Goal: Use online tool/utility: Utilize a website feature to perform a specific function

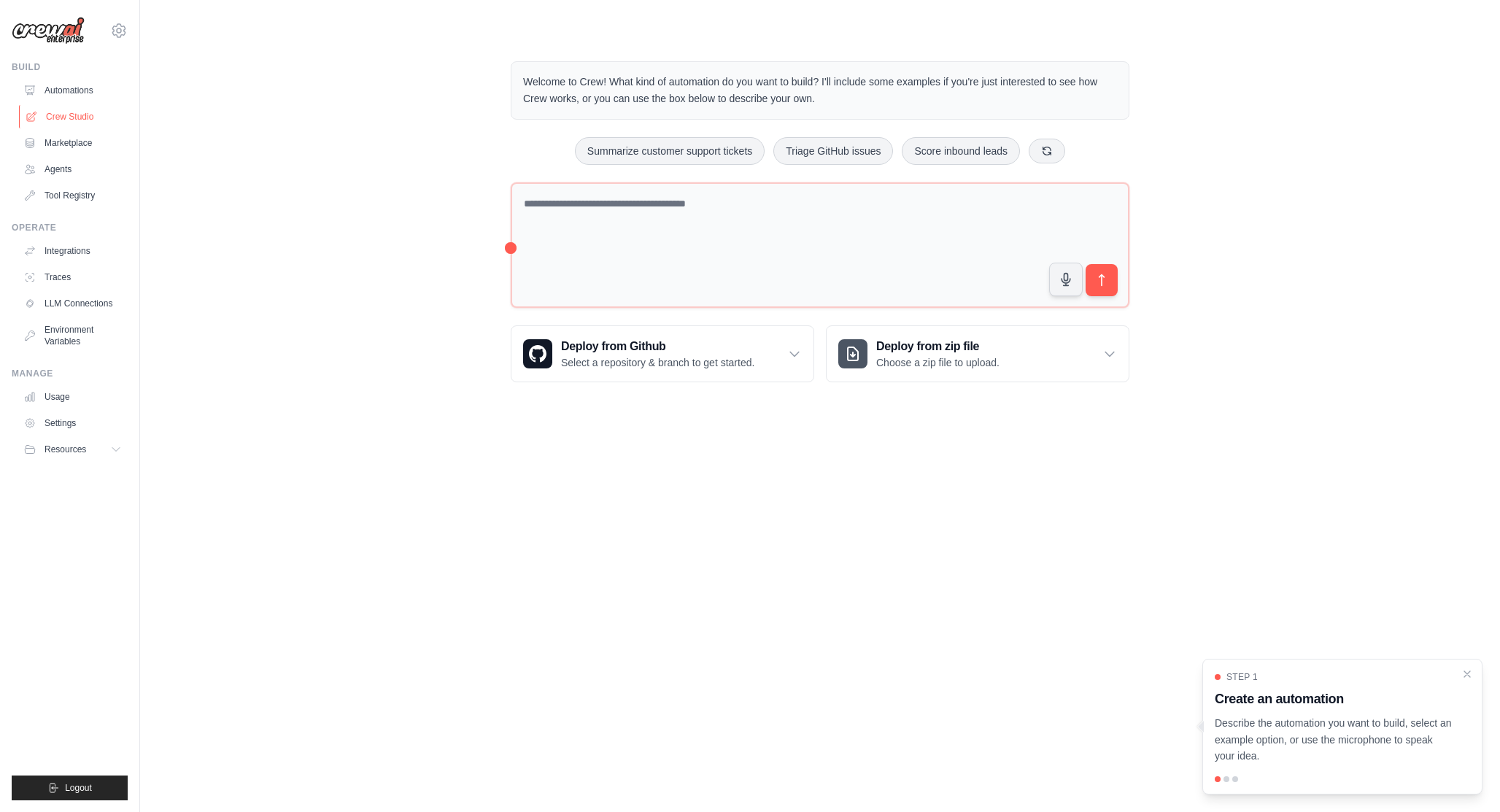
click at [101, 109] on link "Crew Studio" at bounding box center [74, 117] width 111 height 24
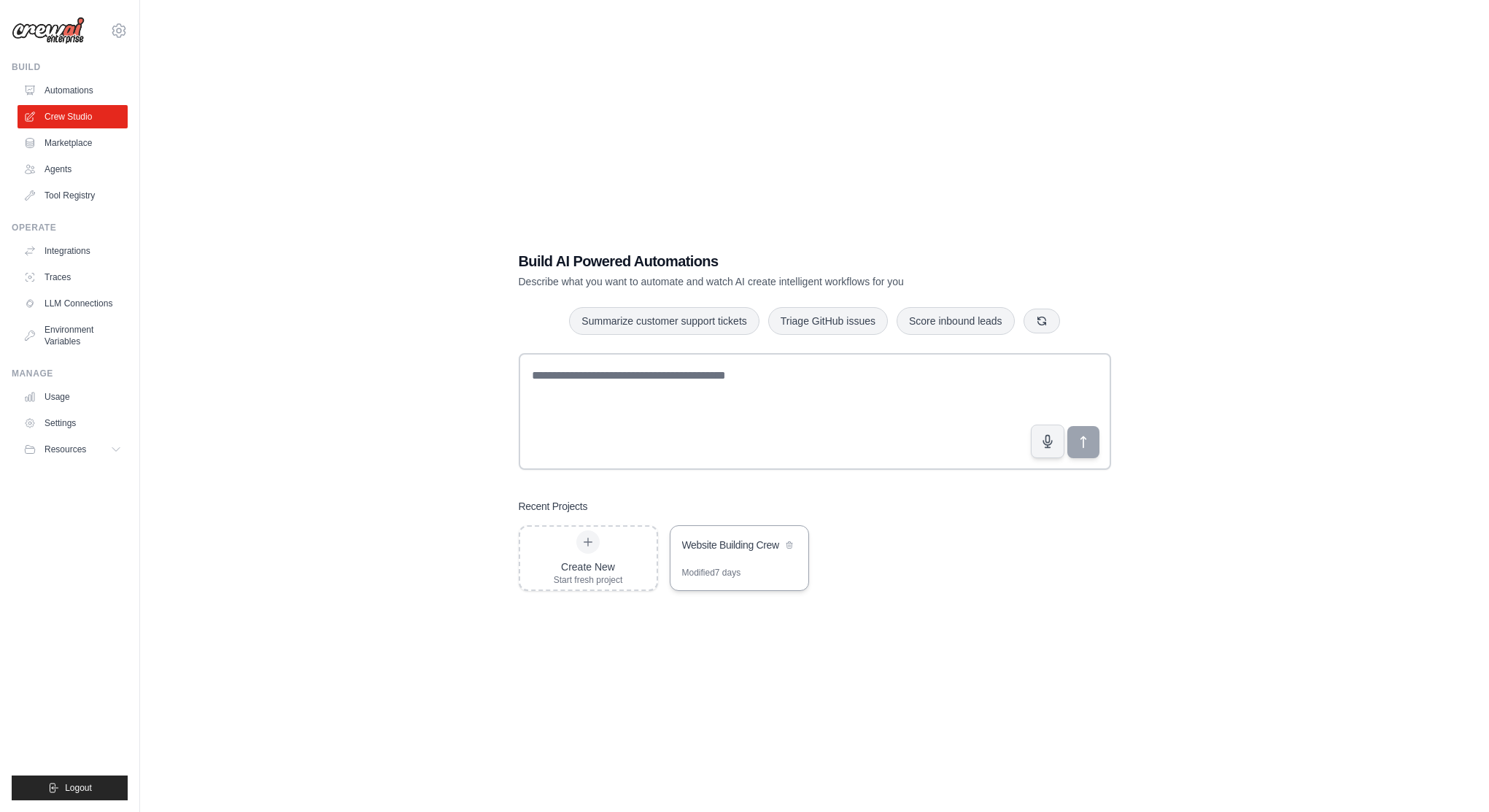
click at [766, 567] on div "Modified 7 days" at bounding box center [739, 579] width 138 height 24
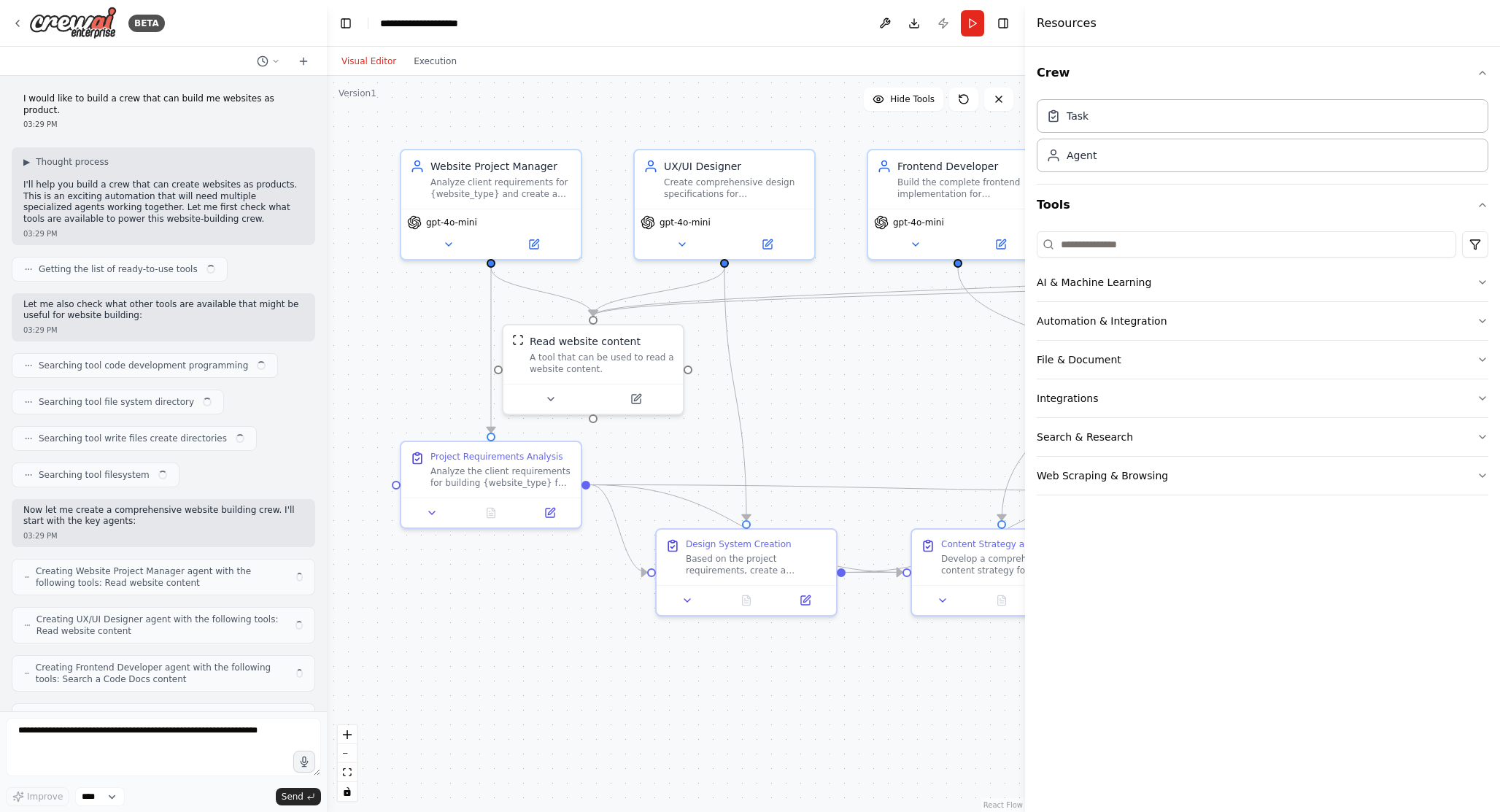
scroll to position [3090, 0]
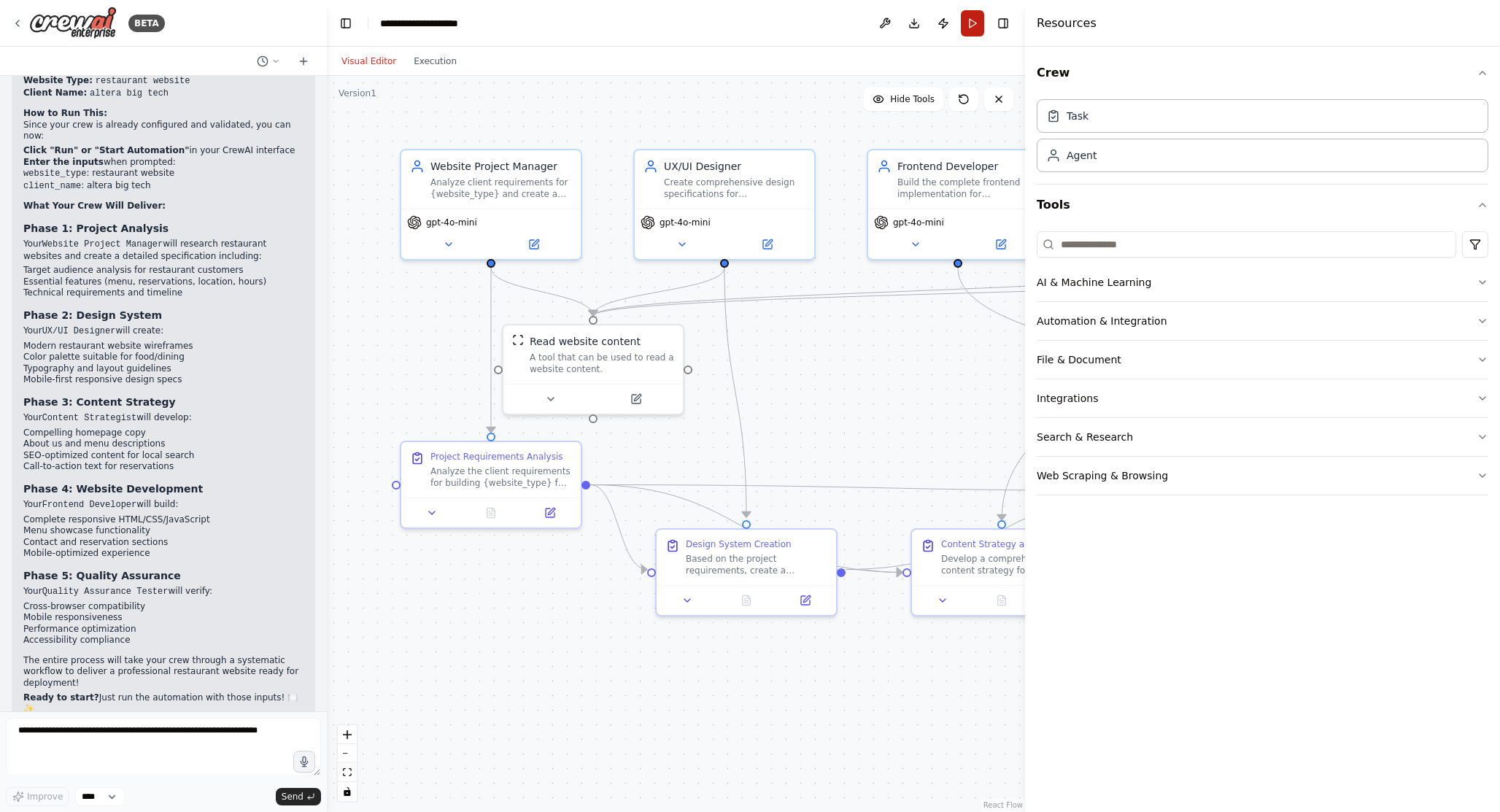
click at [975, 30] on button "Run" at bounding box center [973, 23] width 24 height 26
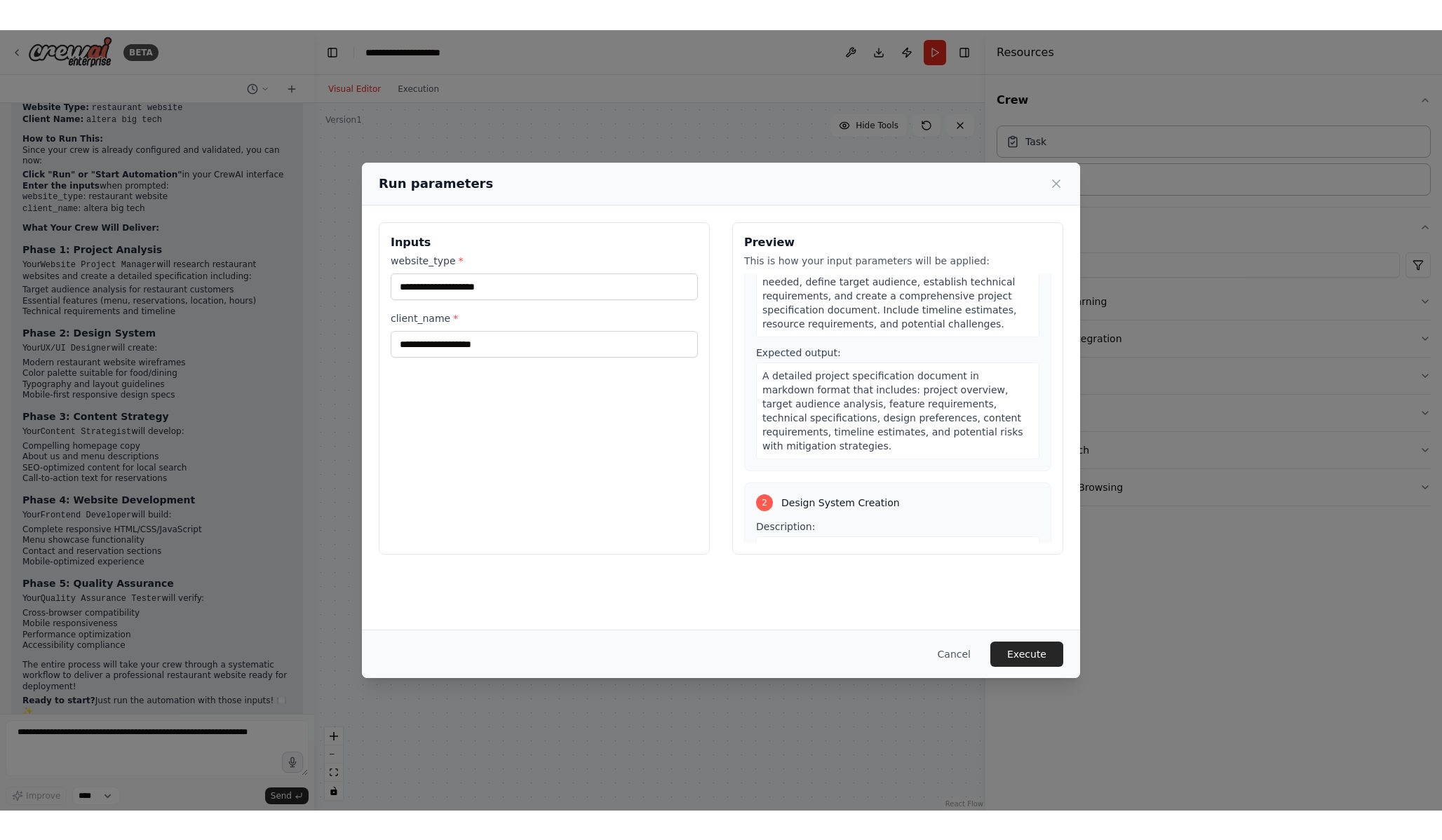
scroll to position [0, 0]
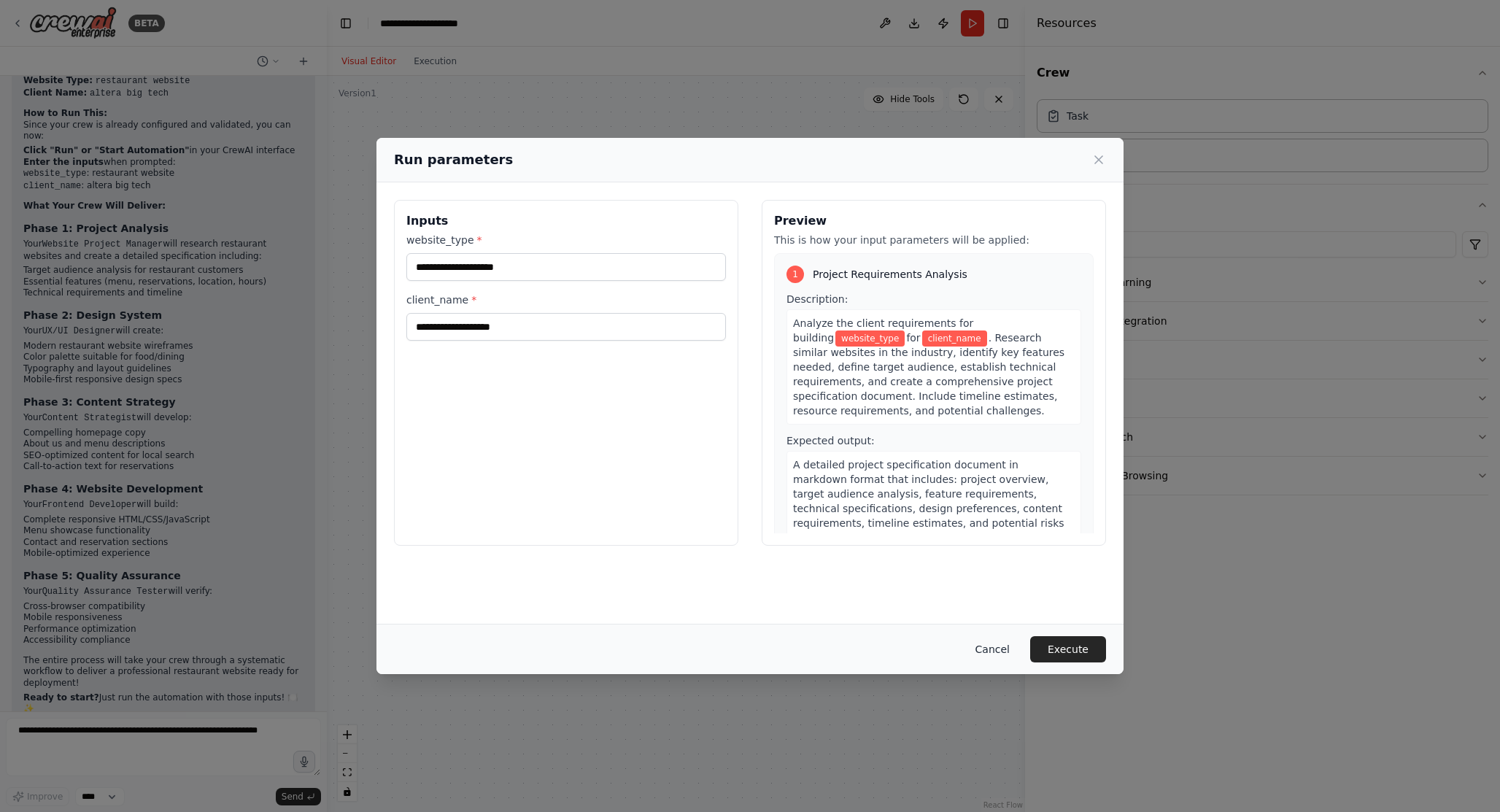
click at [1005, 653] on button "Cancel" at bounding box center [992, 649] width 58 height 26
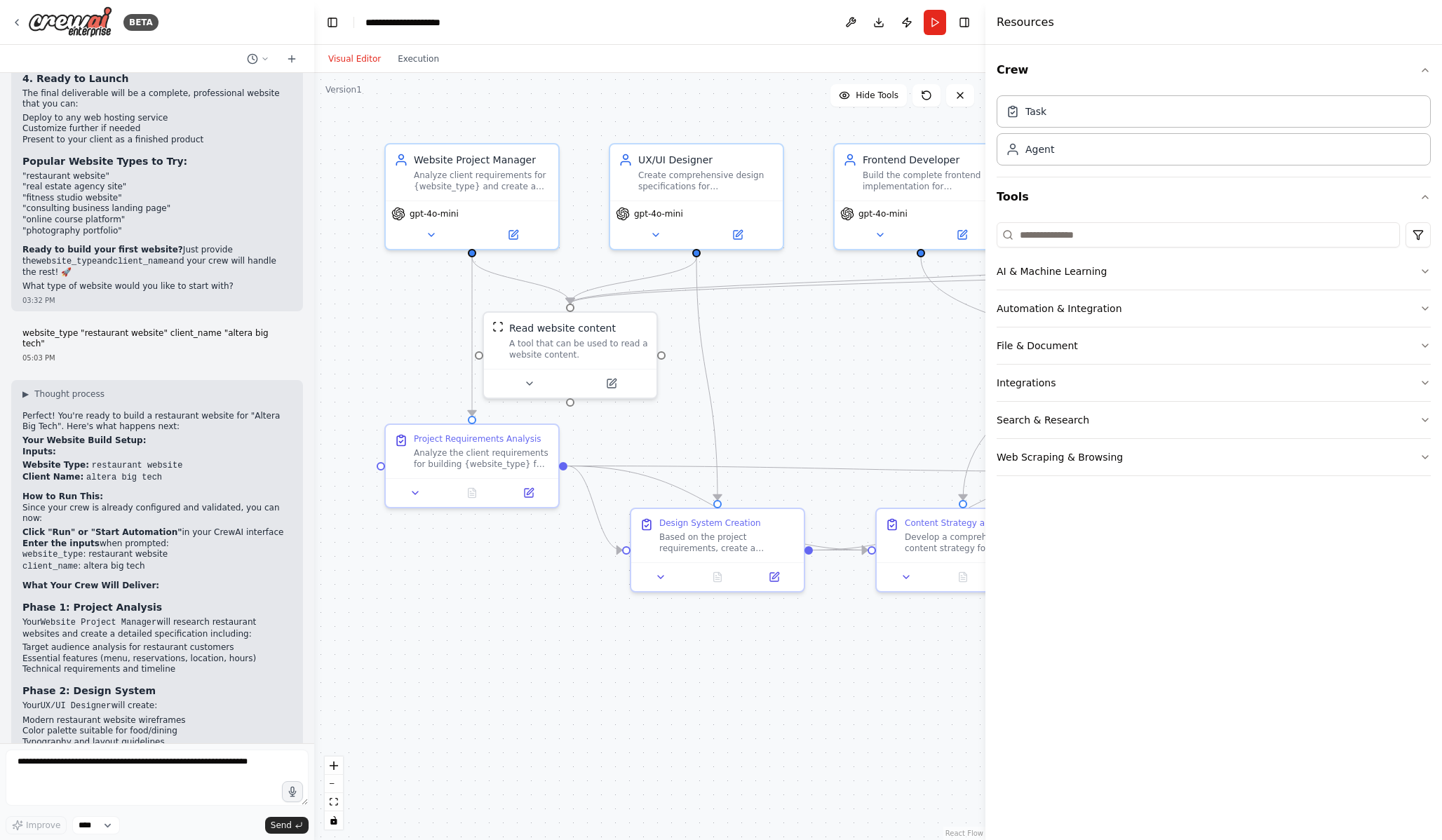
scroll to position [2129, 0]
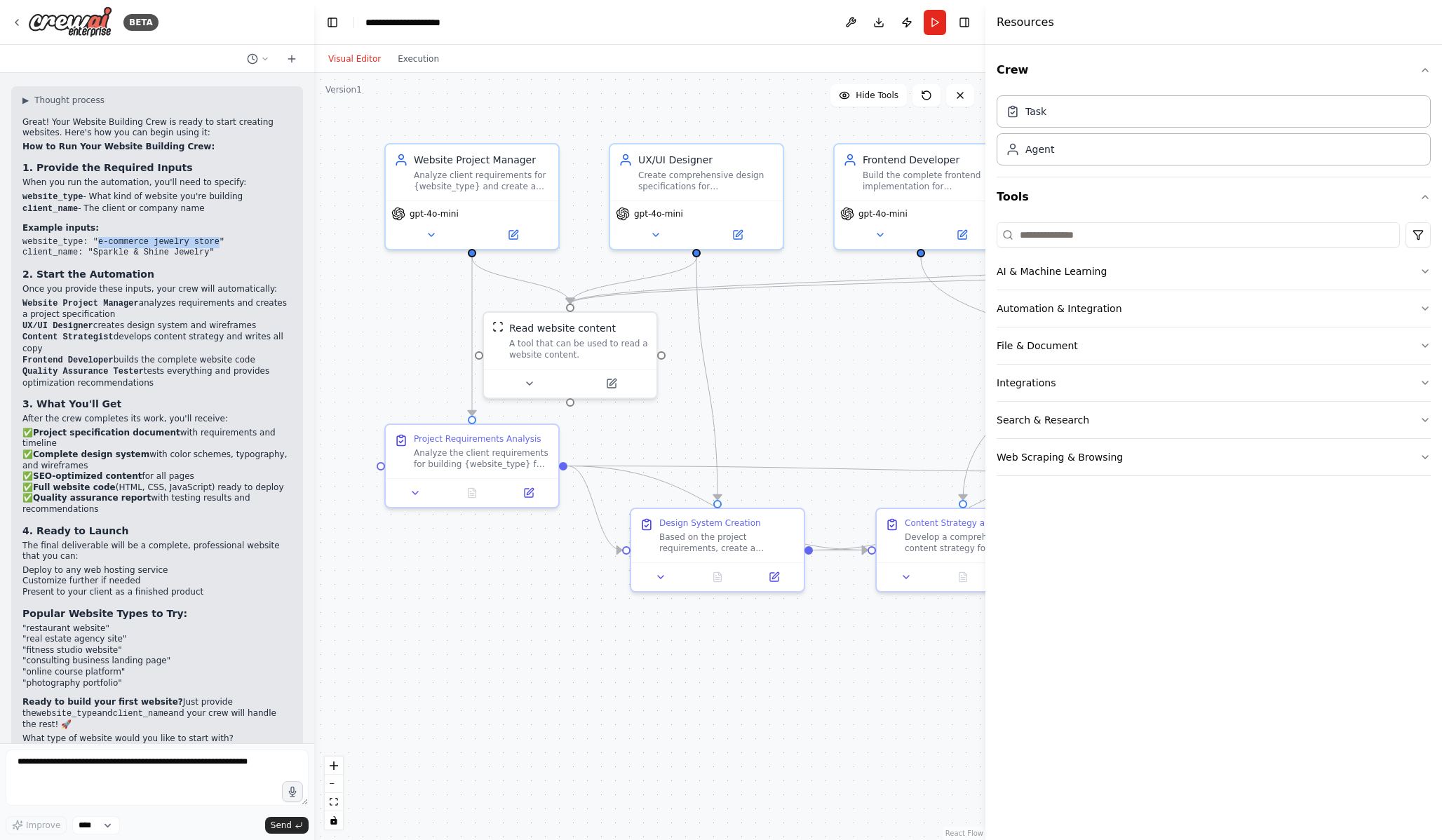
drag, startPoint x: 97, startPoint y: 239, endPoint x: 220, endPoint y: 239, distance: 123.0
click at [220, 239] on code "website_type: "e-commerce jewelry store" client_name: "Sparkle & Shine Jewelry"" at bounding box center [124, 248] width 202 height 21
copy code "e-commerce jewelry store"
click at [423, 61] on button "Execution" at bounding box center [418, 59] width 58 height 17
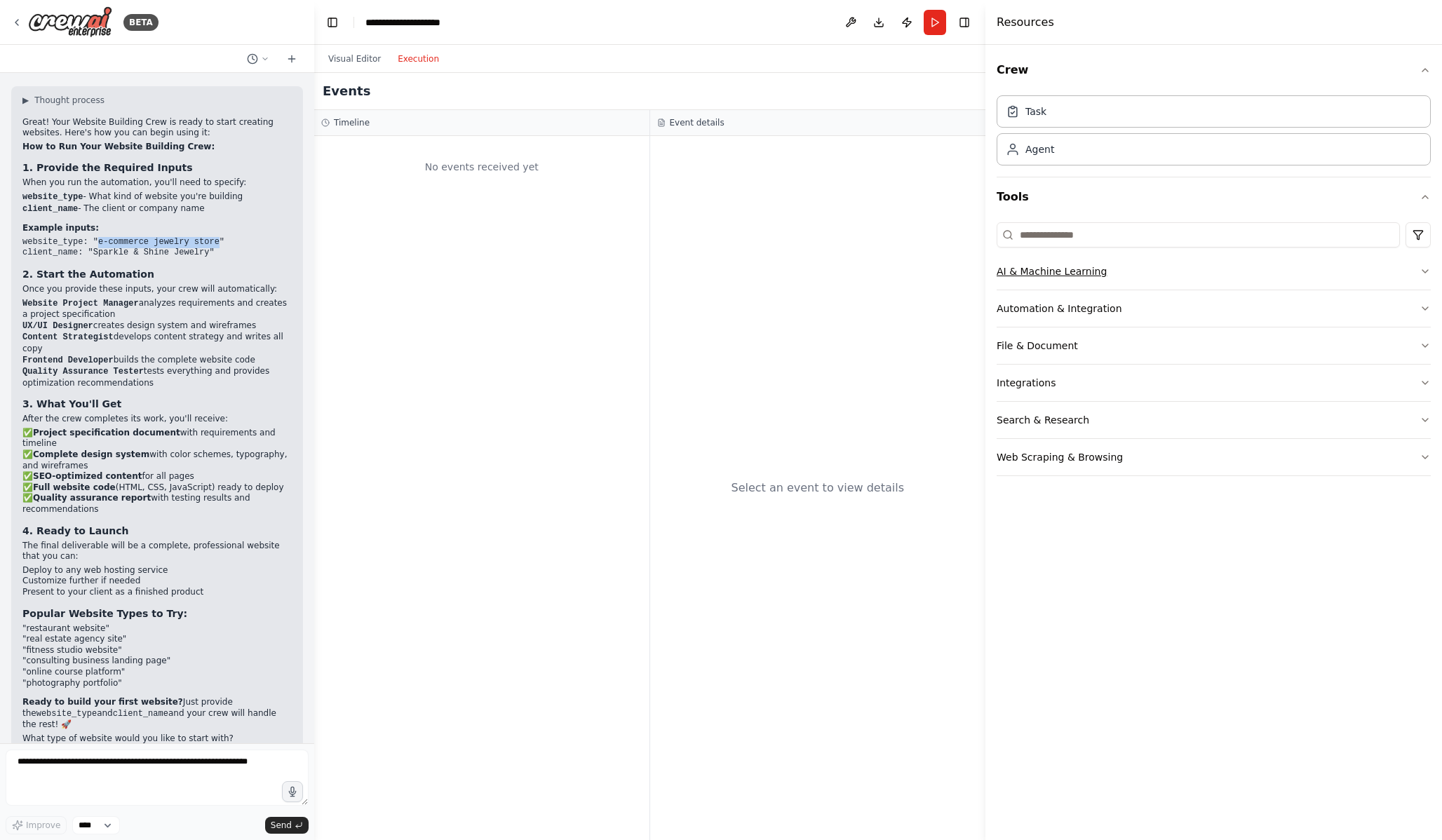
click at [1176, 272] on button "AI & Machine Learning" at bounding box center [1214, 271] width 434 height 37
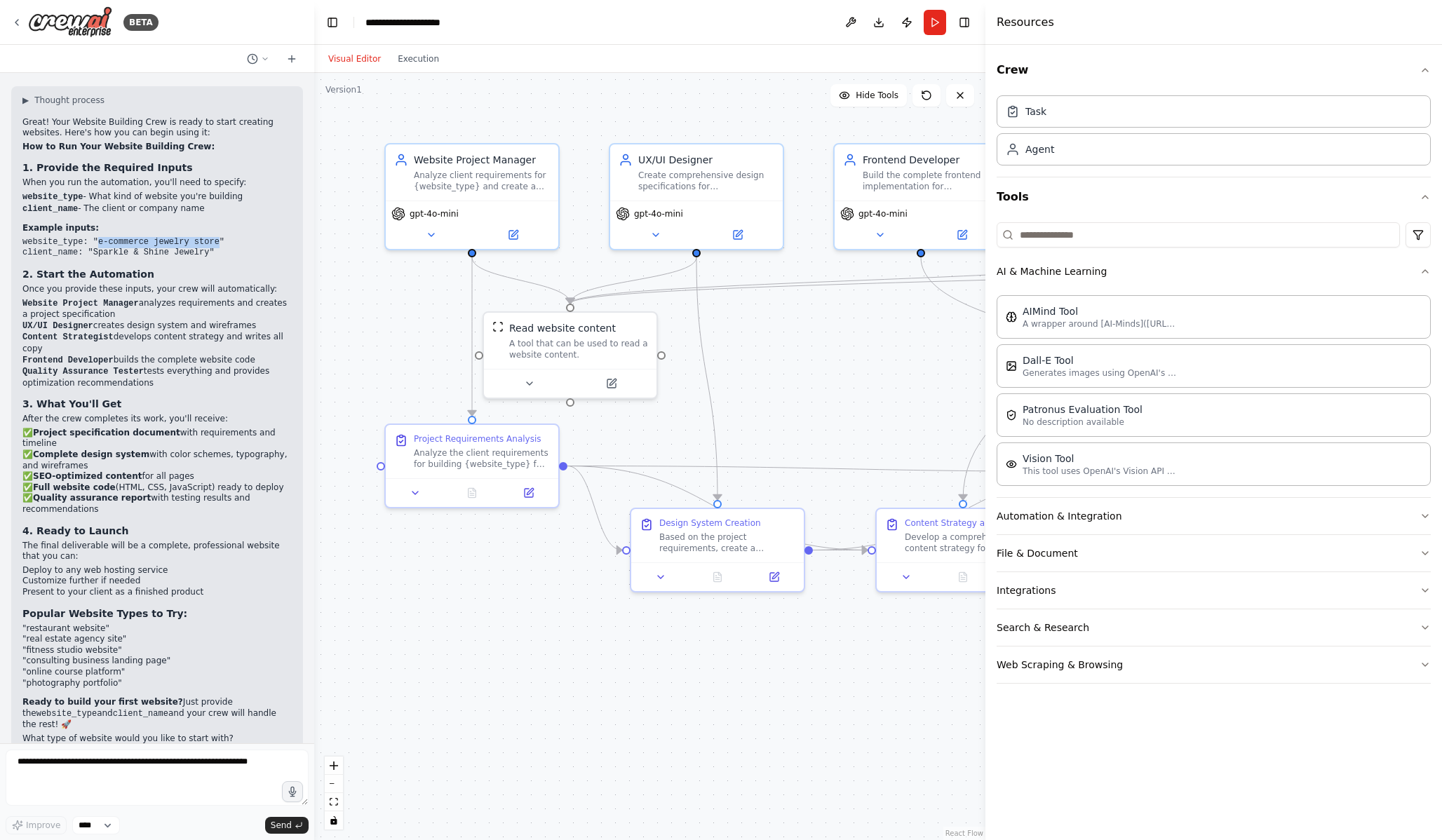
click at [367, 55] on button "Visual Editor" at bounding box center [354, 59] width 69 height 17
click at [938, 26] on button "Run" at bounding box center [935, 22] width 23 height 25
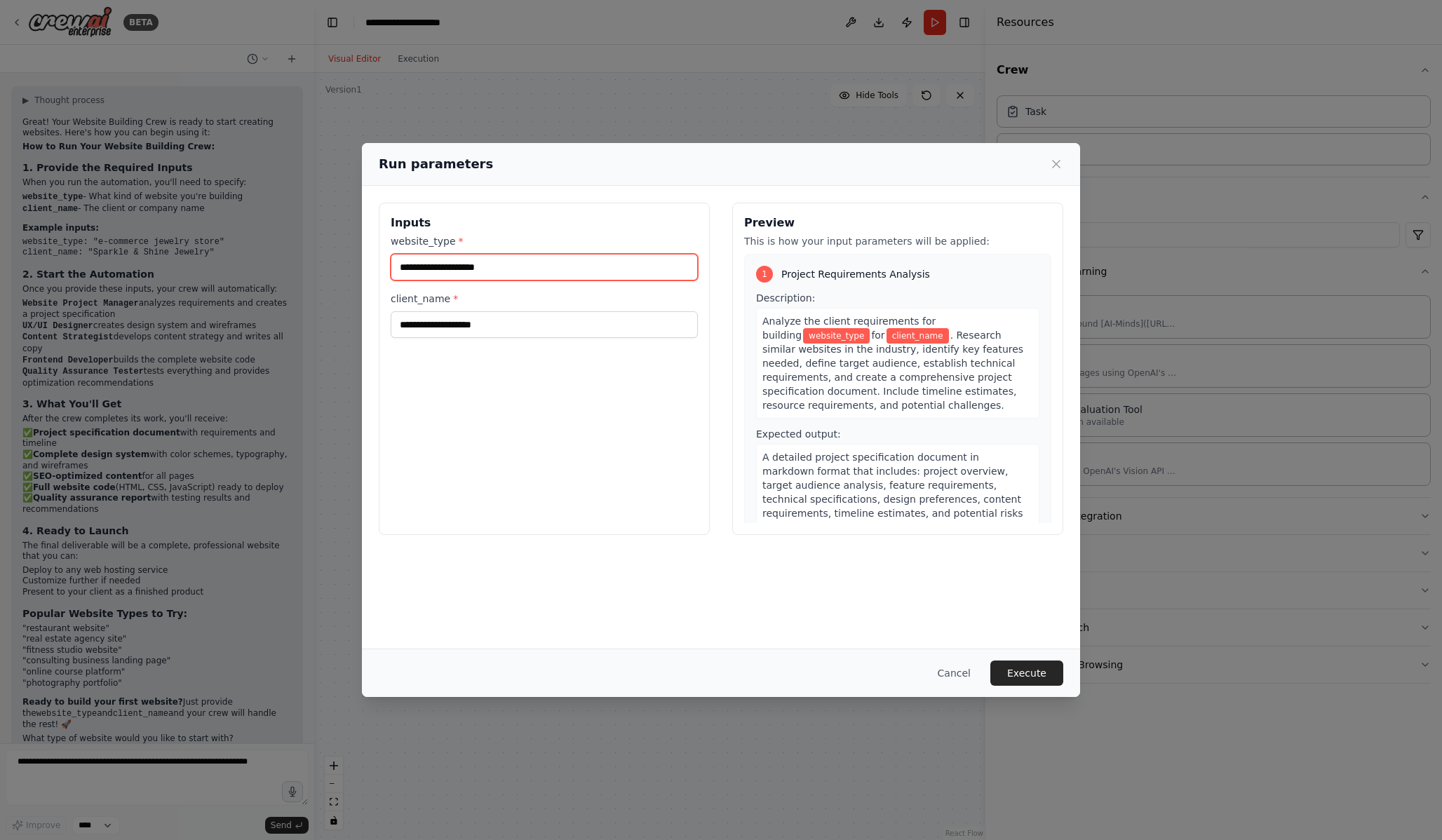
click at [507, 270] on input "website_type *" at bounding box center [544, 267] width 307 height 26
type input "*"
type input "**********"
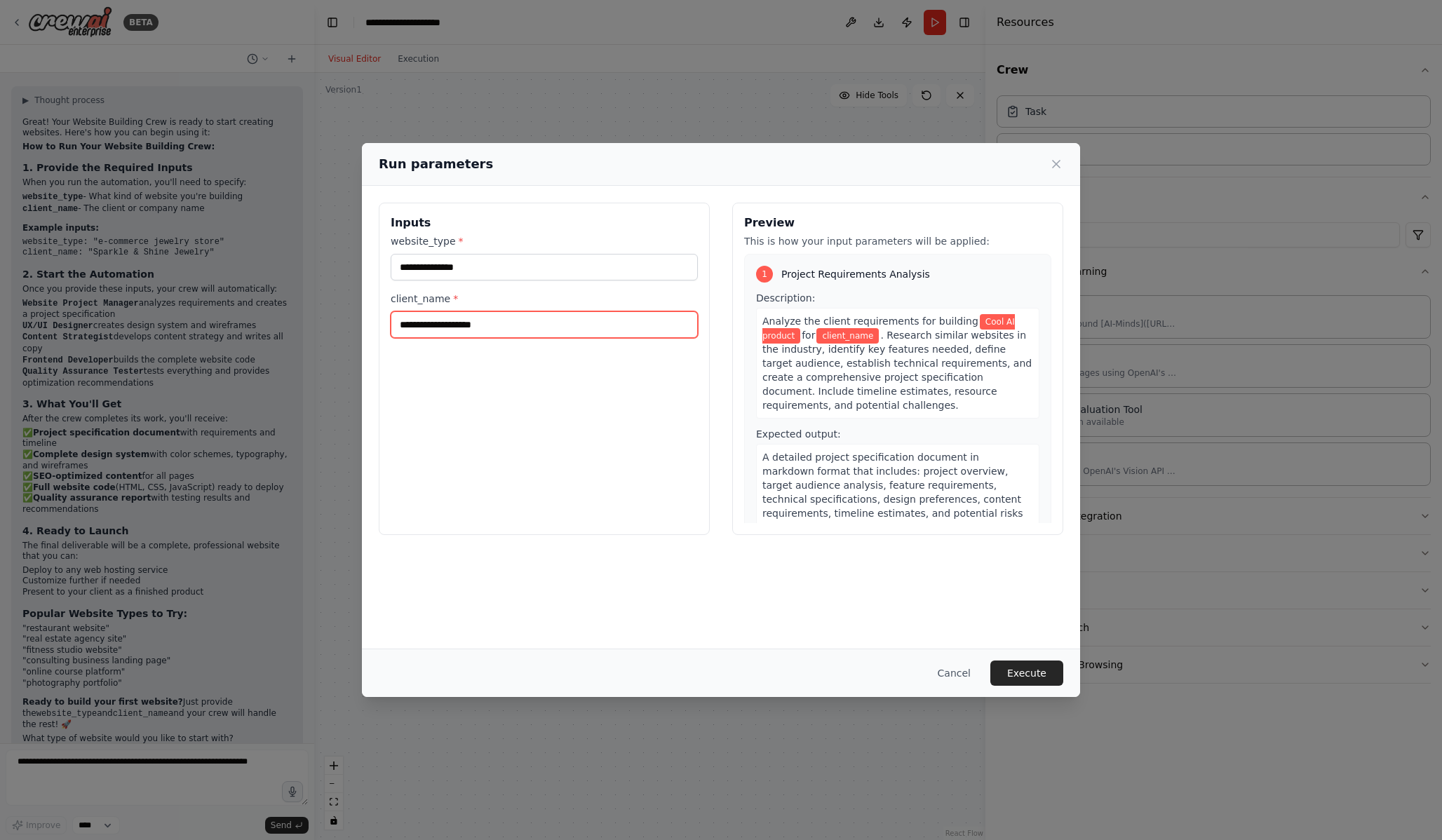
click at [497, 324] on input "client_name *" at bounding box center [544, 325] width 307 height 26
type input "**********"
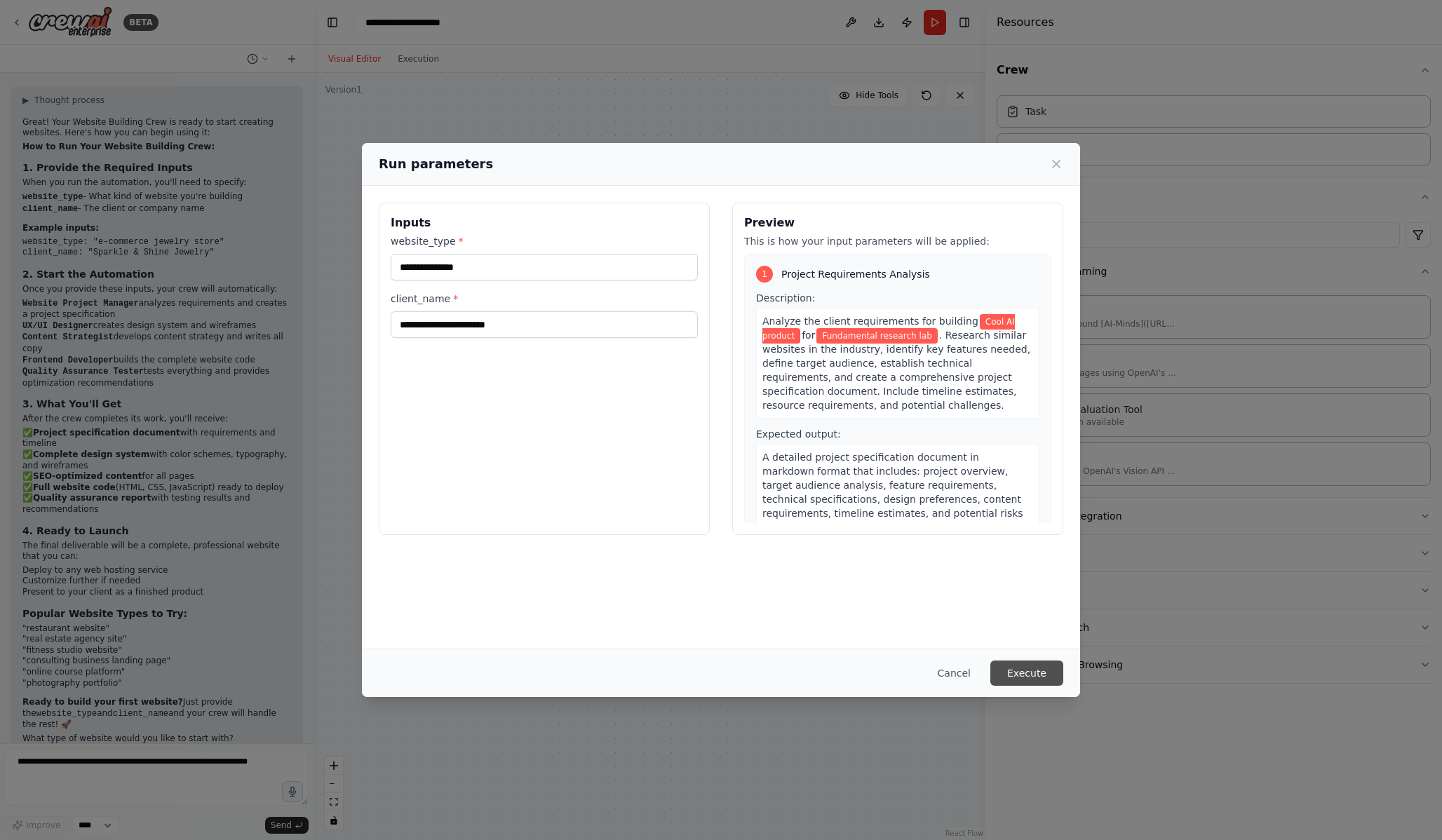
click at [1029, 677] on button "Execute" at bounding box center [1027, 672] width 73 height 25
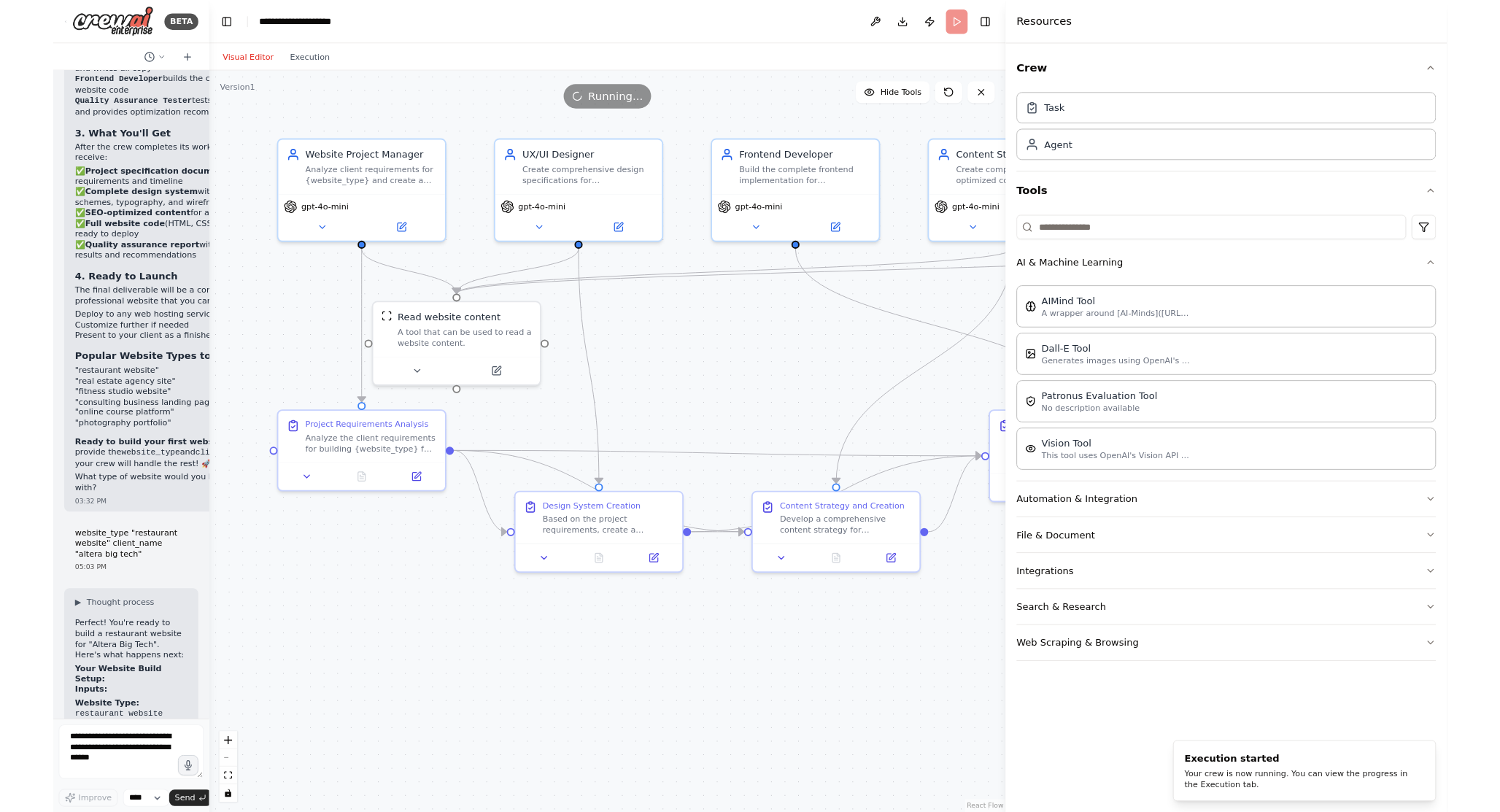
scroll to position [3494, 0]
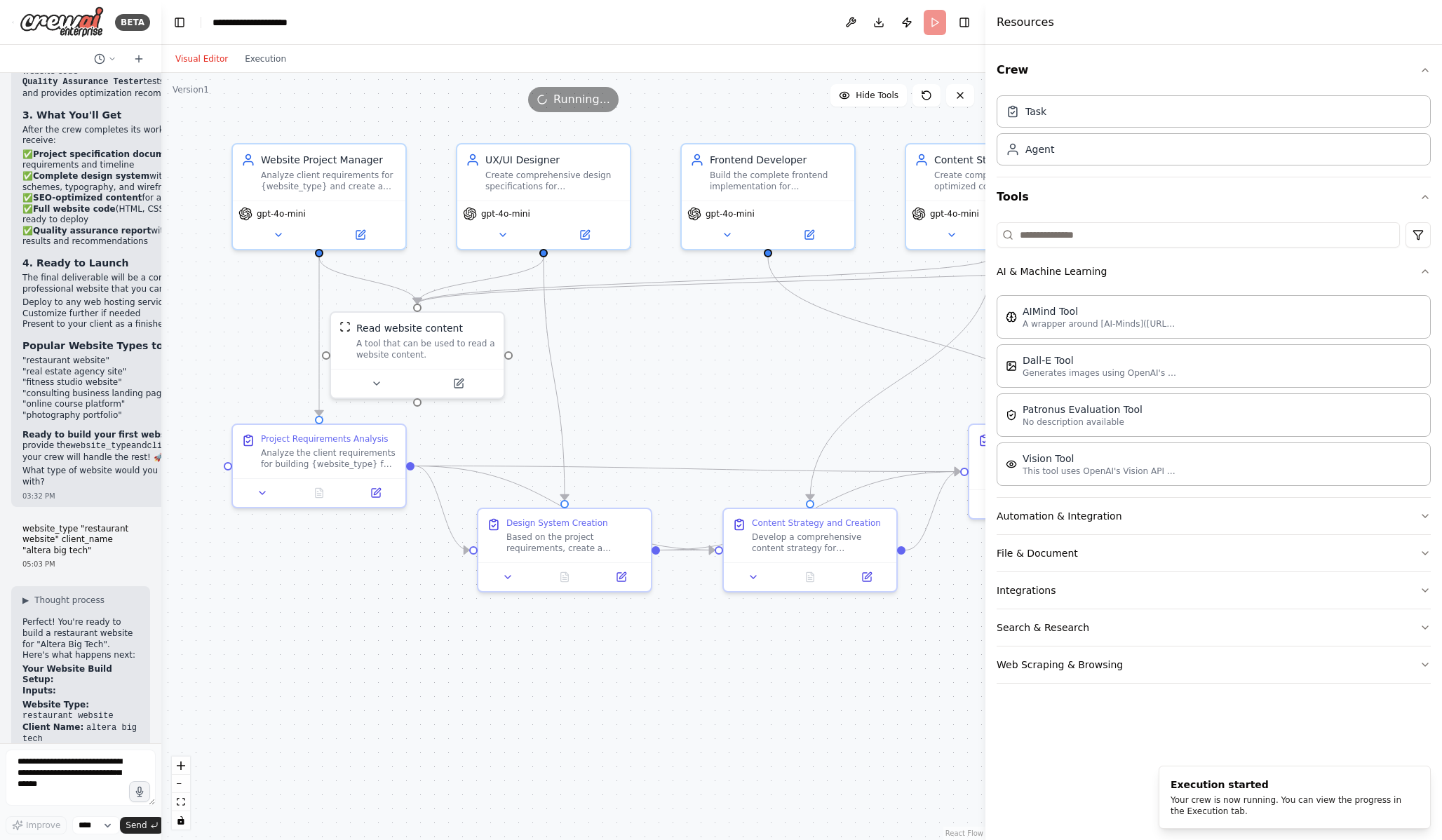
drag, startPoint x: 312, startPoint y: 124, endPoint x: 160, endPoint y: 118, distance: 152.1
click at [160, 118] on div "BETA I would like to build a crew that can build me websites as product. 03:29 …" at bounding box center [721, 420] width 1442 height 840
click at [283, 212] on span "gpt-4o-mini" at bounding box center [280, 211] width 49 height 11
click at [274, 238] on button at bounding box center [277, 232] width 79 height 17
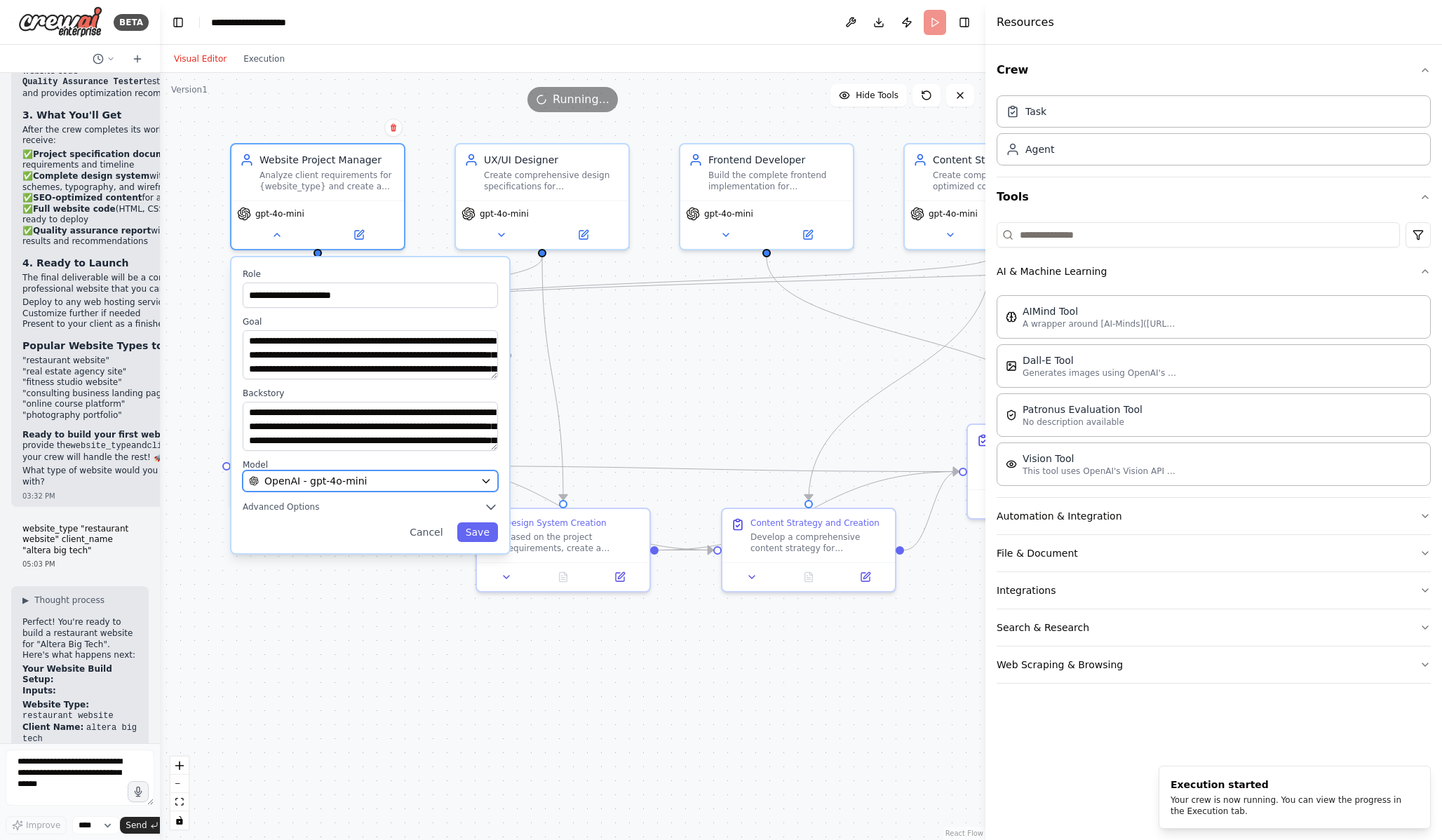
click at [360, 485] on span "OpenAI - gpt-4o-mini" at bounding box center [315, 481] width 103 height 14
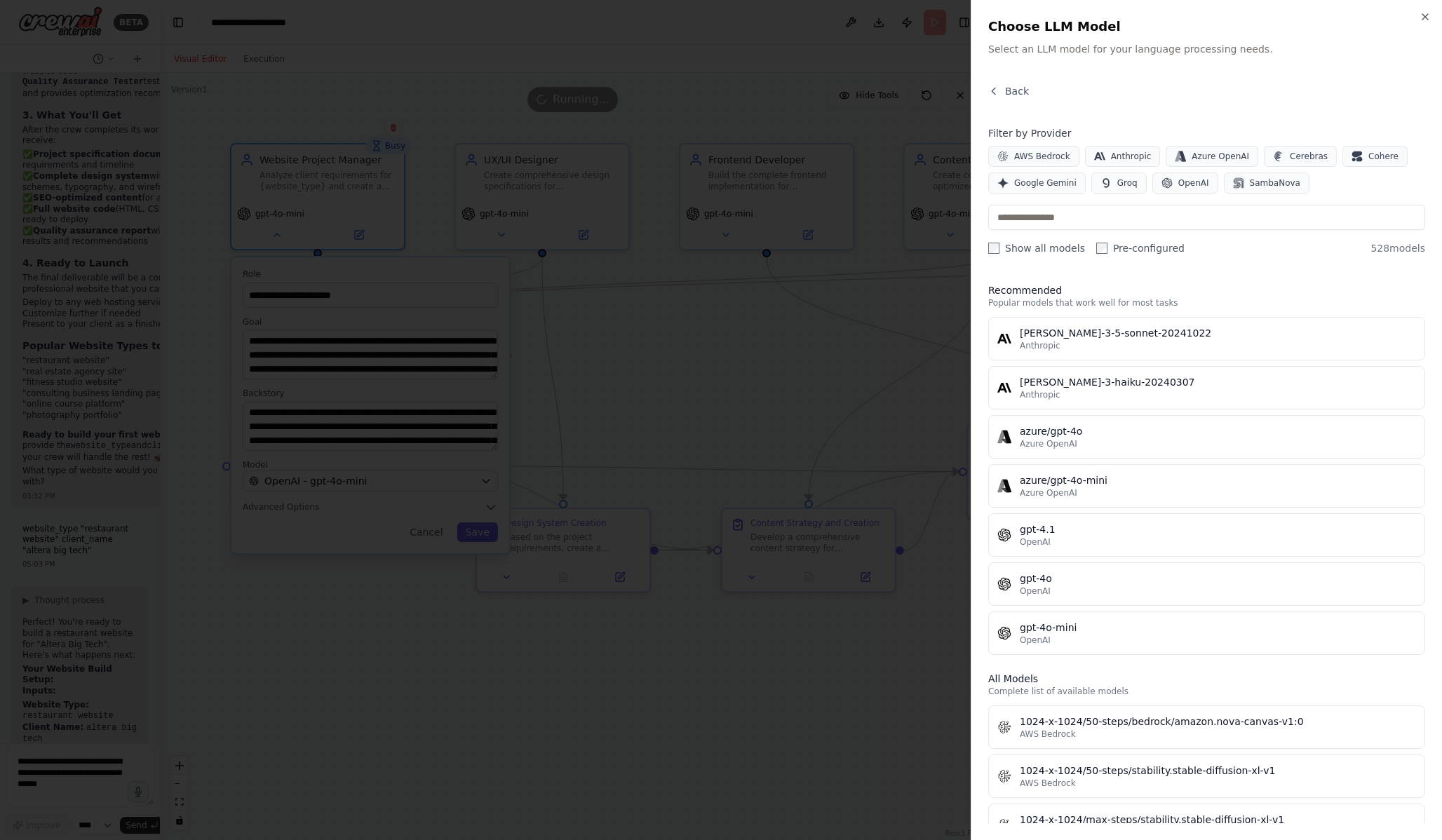
click at [1296, 538] on div "OpenAI" at bounding box center [1217, 542] width 396 height 11
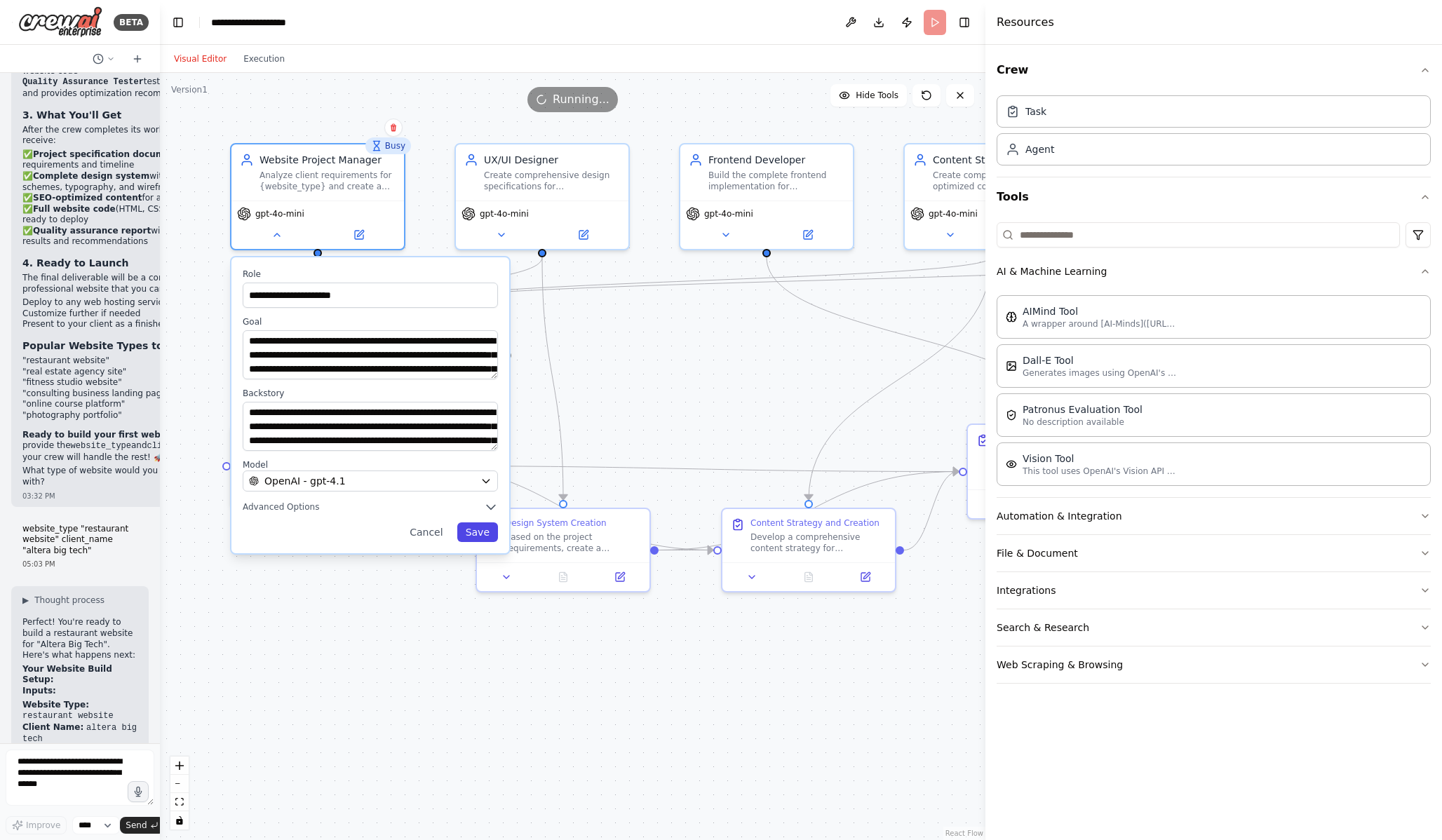
click at [488, 538] on button "Save" at bounding box center [478, 532] width 40 height 19
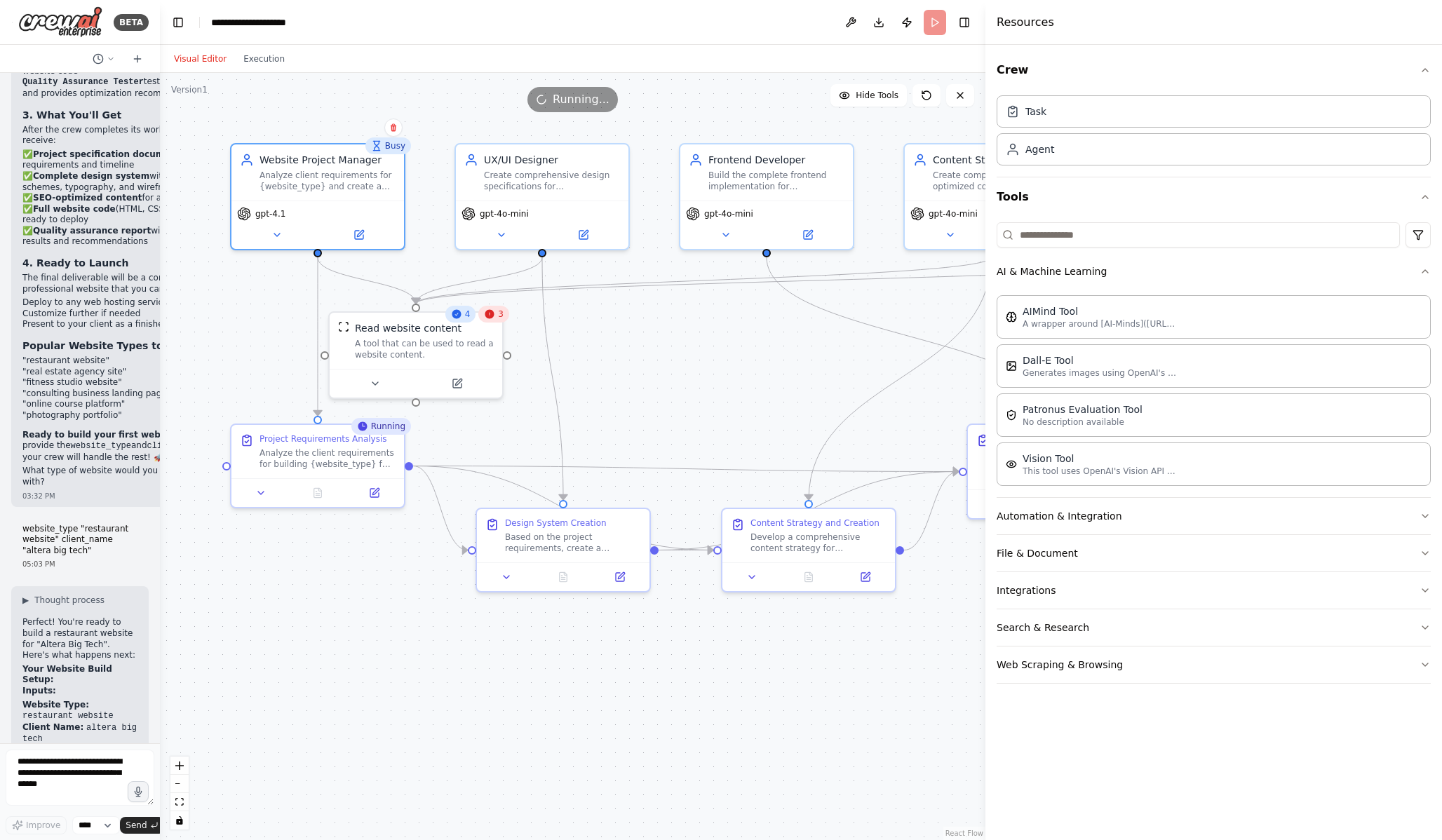
click at [494, 316] on icon at bounding box center [489, 313] width 11 height 11
click at [410, 357] on div "Read website content A tool that can be used to read a website content." at bounding box center [415, 338] width 172 height 56
click at [395, 341] on div "A tool that can be used to read a website content." at bounding box center [424, 347] width 139 height 23
click at [279, 56] on button "Execution" at bounding box center [264, 59] width 58 height 17
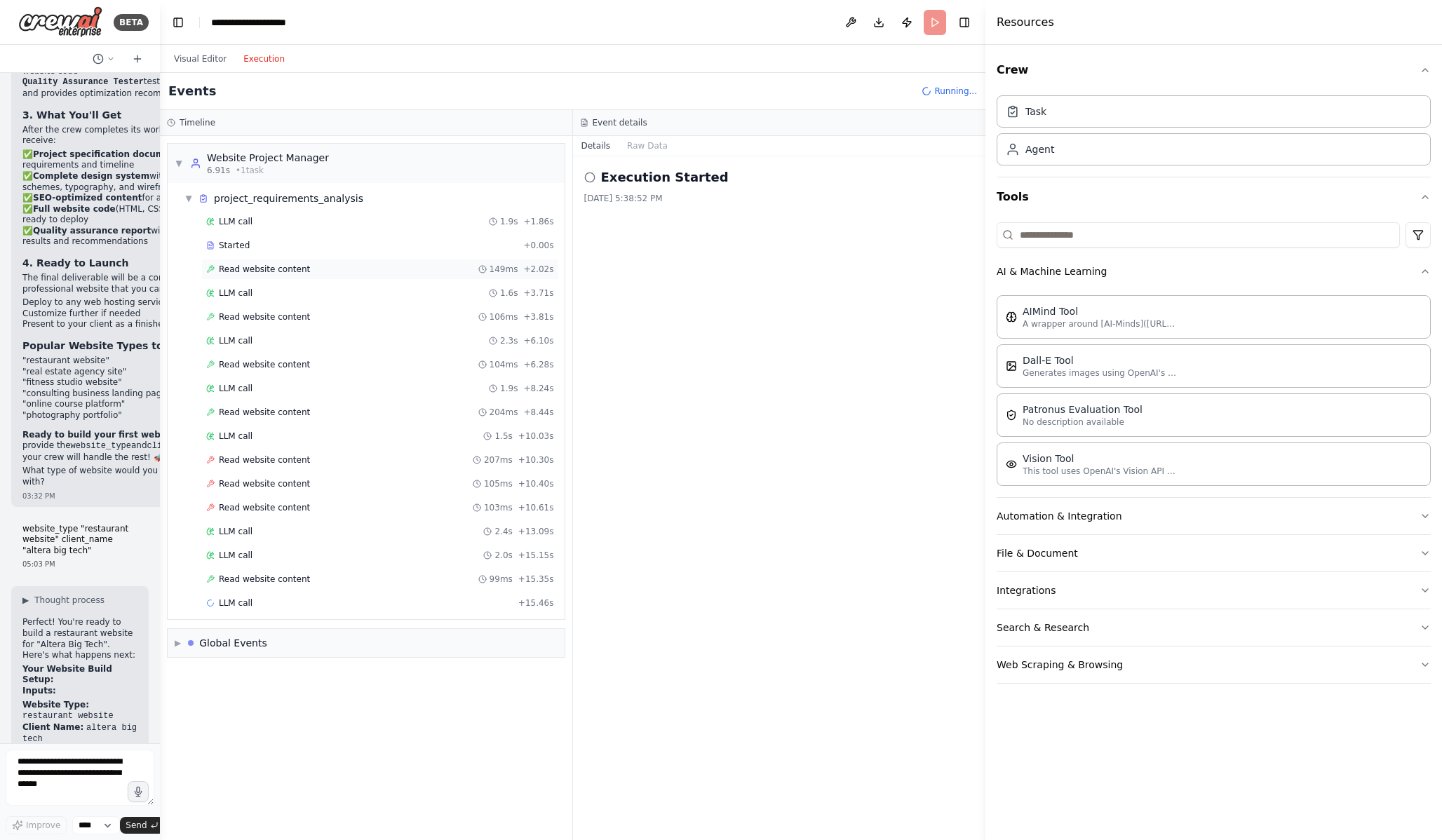
click at [291, 272] on span "Read website content" at bounding box center [264, 269] width 91 height 11
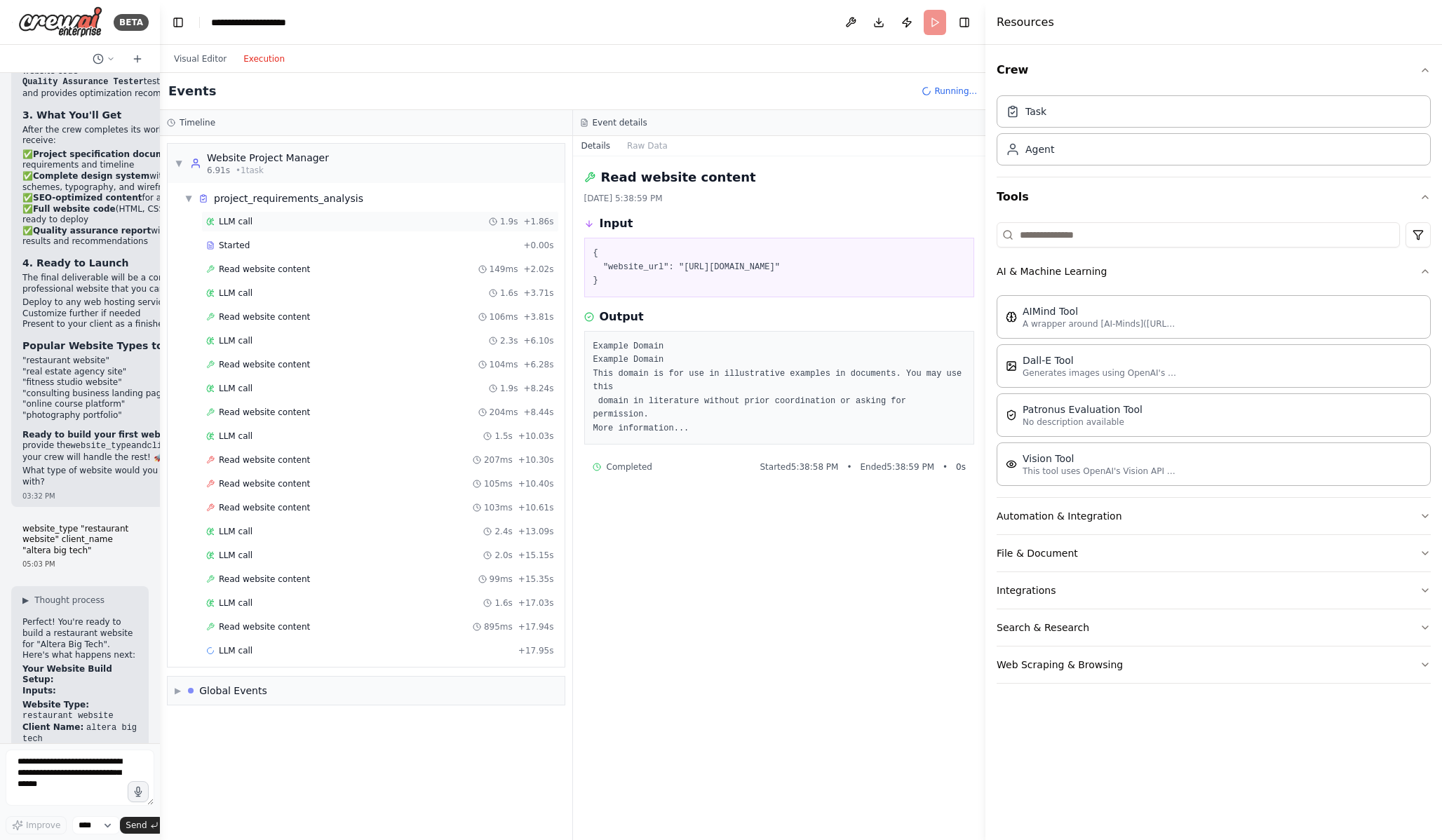
click at [286, 230] on div "LLM call 1.9s + 1.86s" at bounding box center [379, 221] width 357 height 21
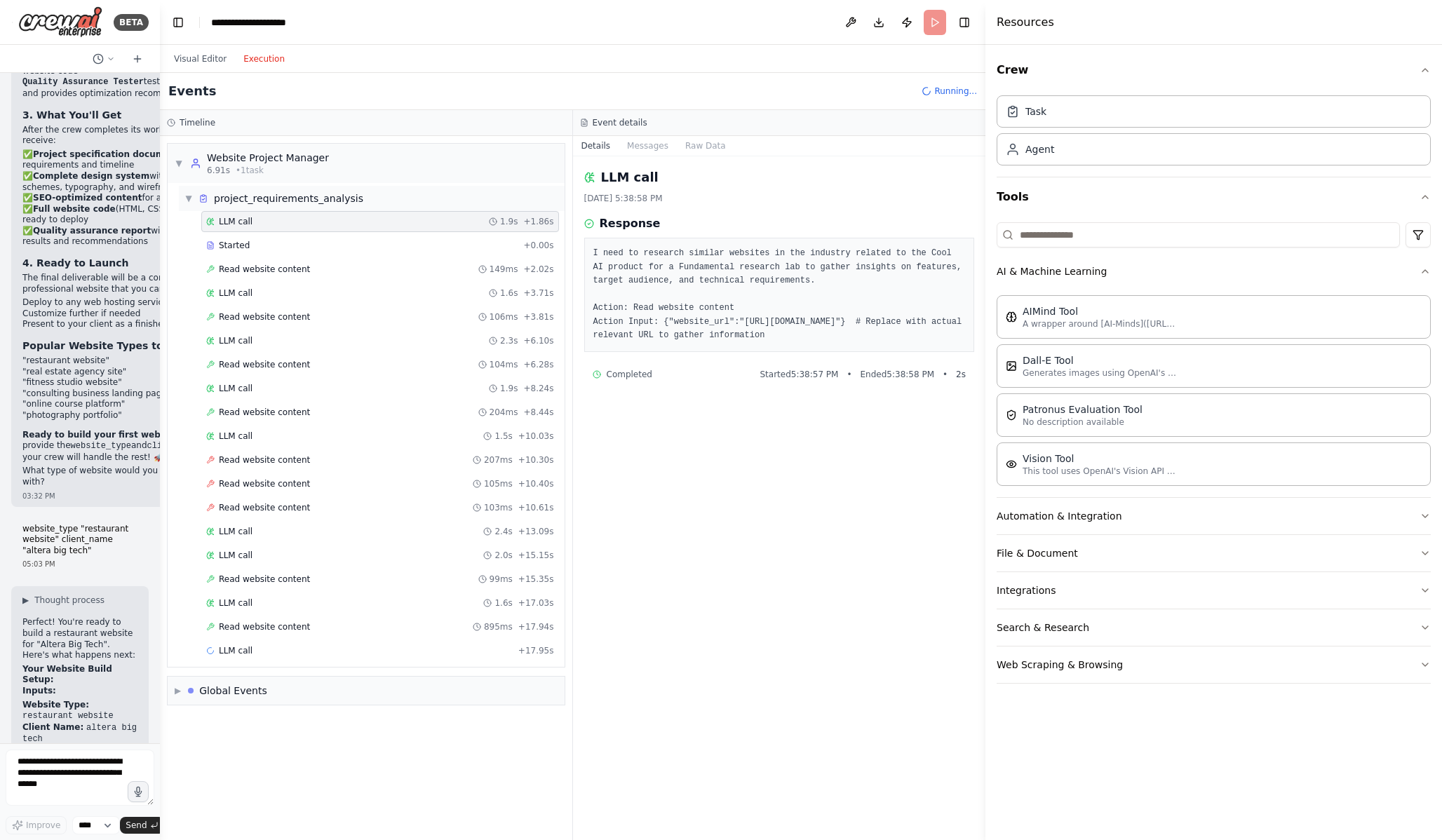
click at [326, 193] on div "project_requirements_analysis" at bounding box center [289, 198] width 149 height 14
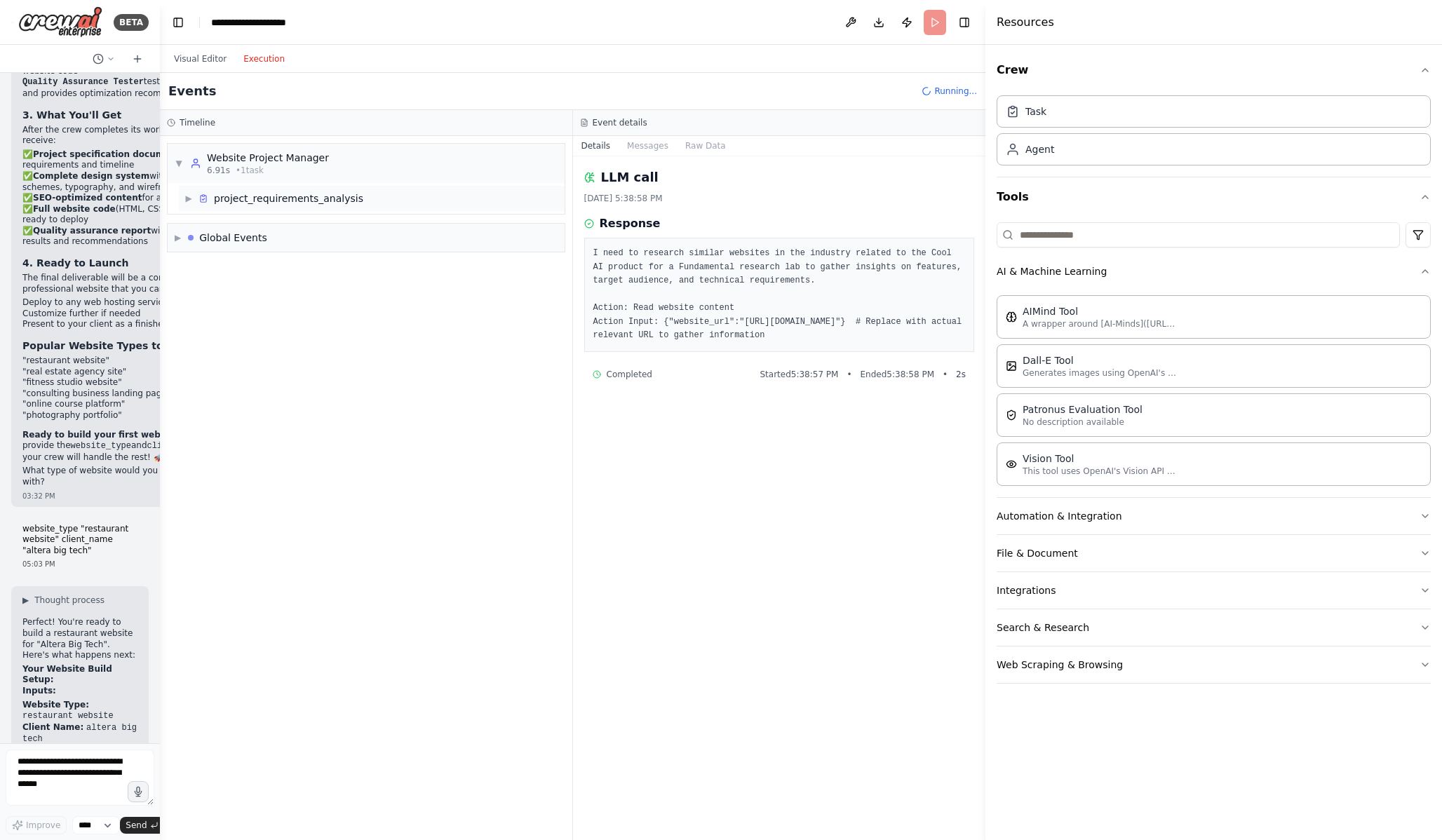
click at [325, 204] on div "project_requirements_analysis" at bounding box center [289, 198] width 149 height 14
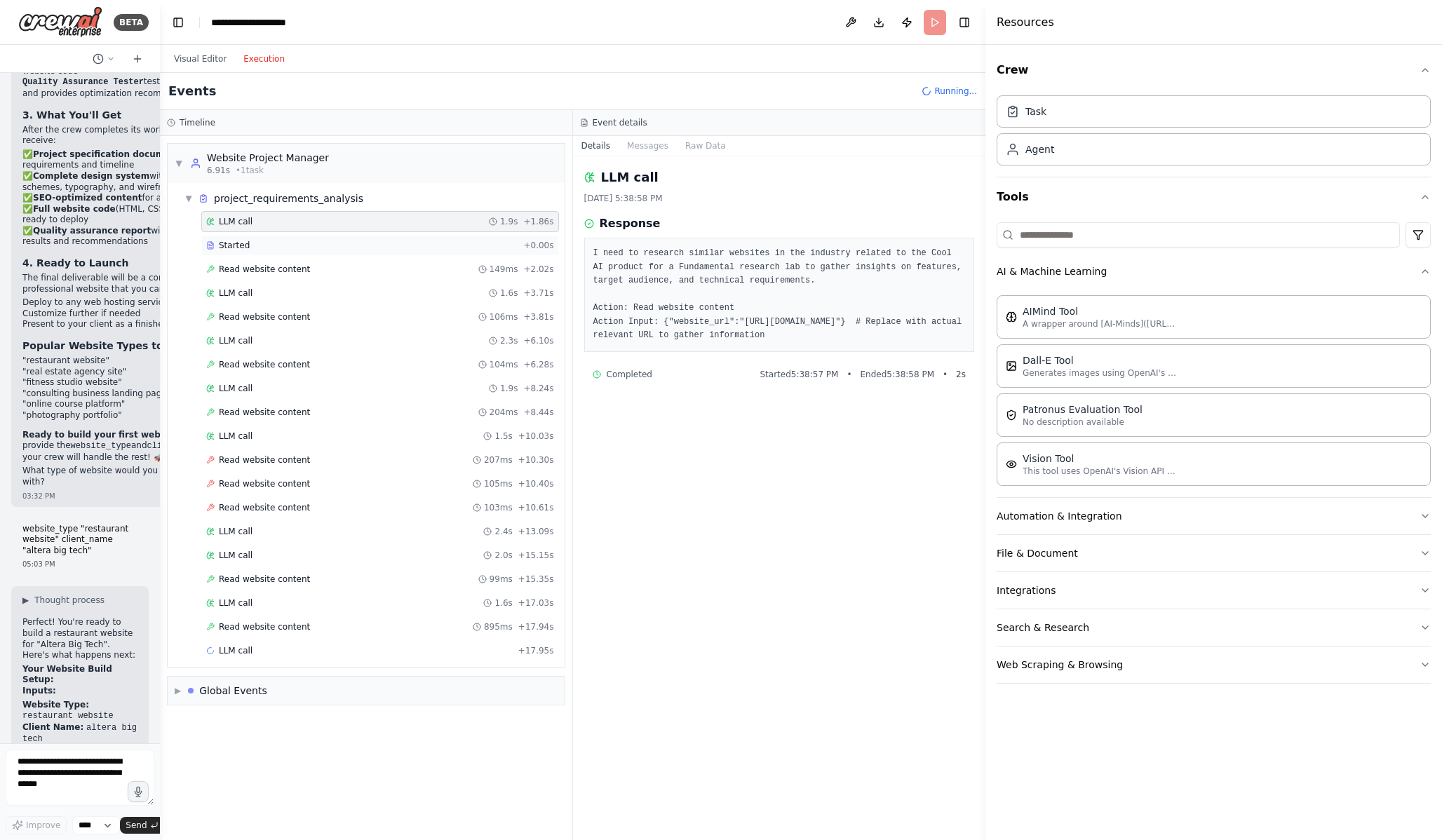
click at [321, 248] on div "Started" at bounding box center [362, 245] width 312 height 11
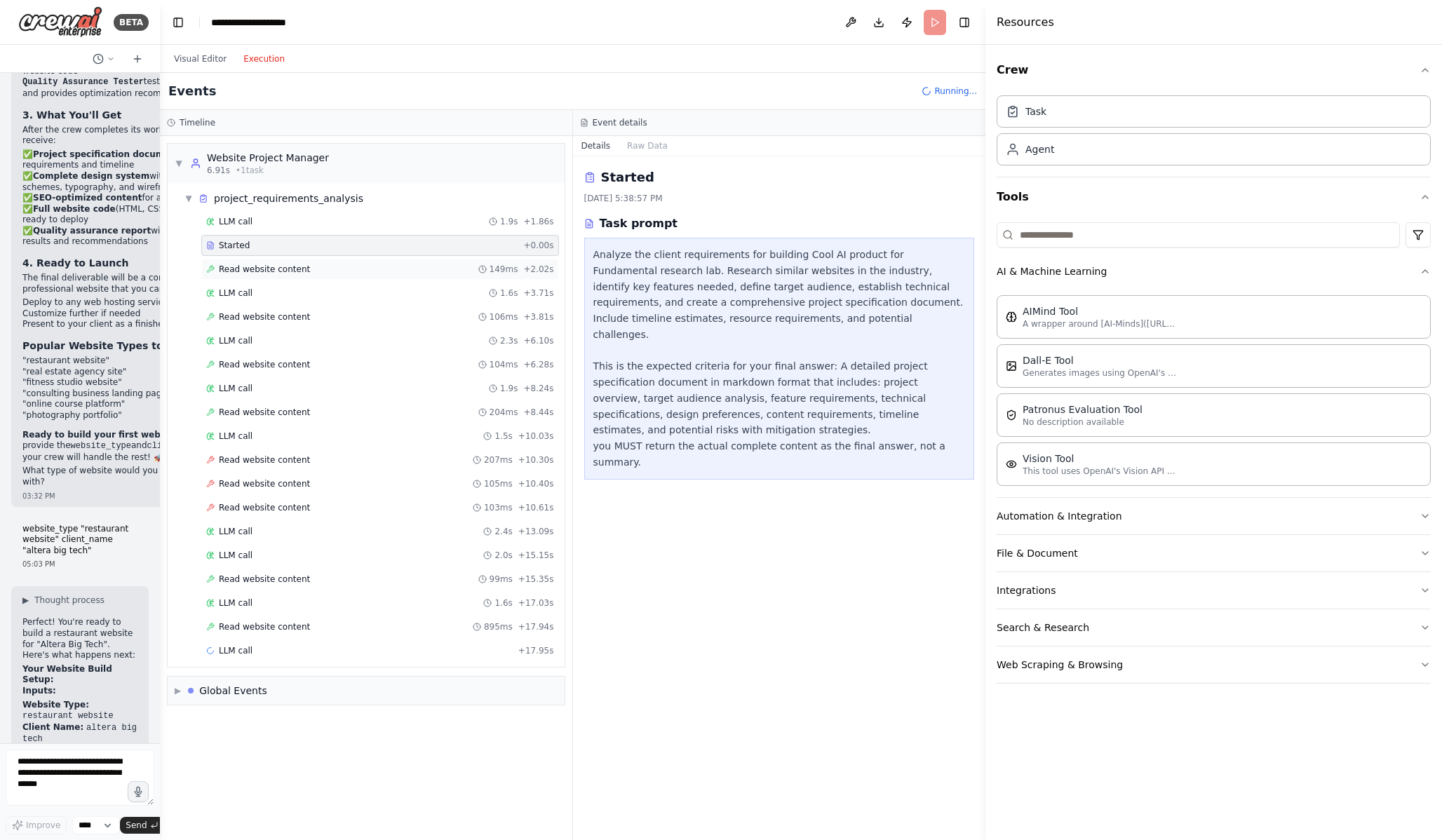
click at [321, 262] on div "Read website content 149ms + 2.02s" at bounding box center [379, 269] width 357 height 21
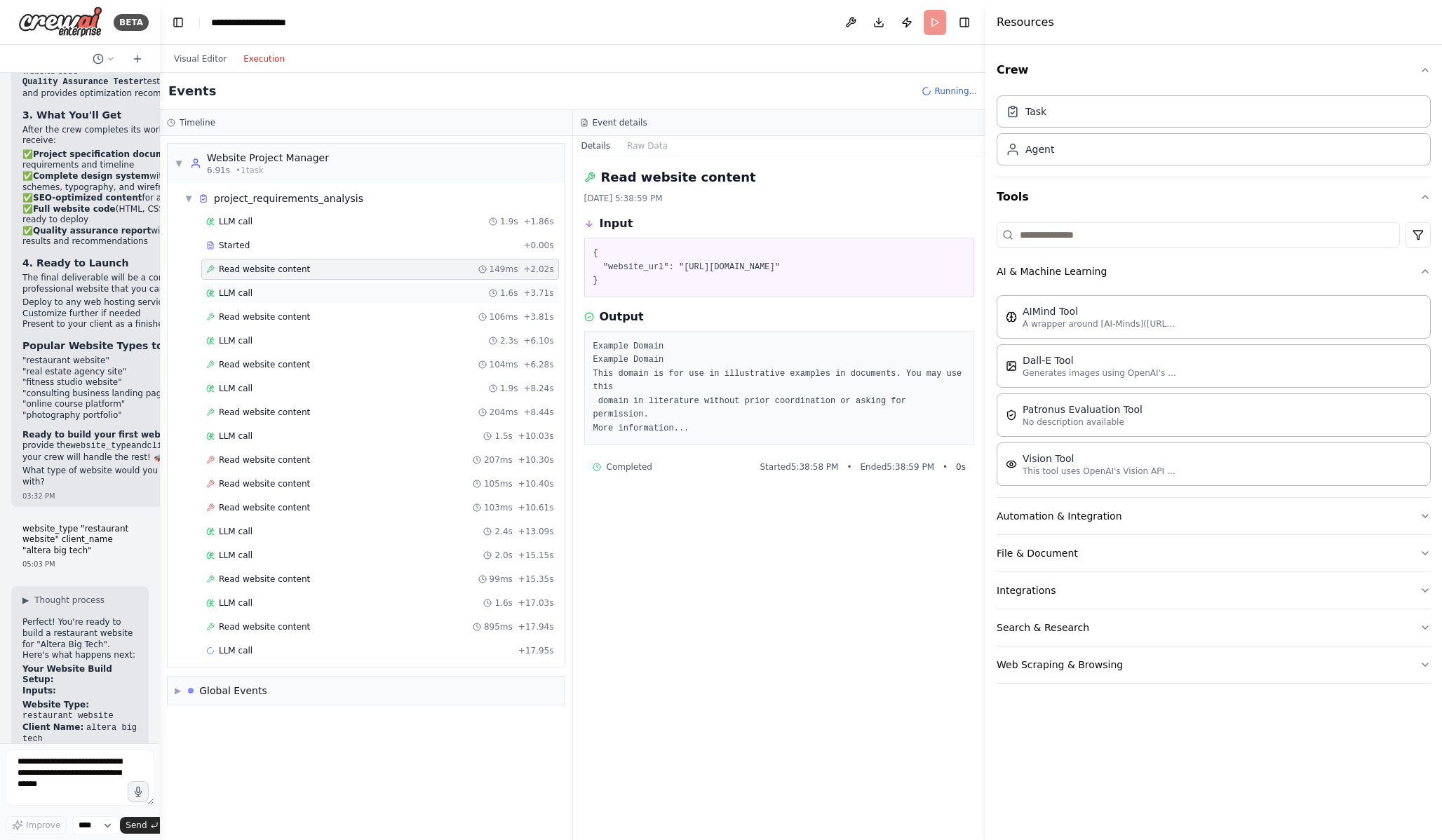
click at [321, 289] on div "LLM call 1.6s + 3.71s" at bounding box center [380, 292] width 348 height 11
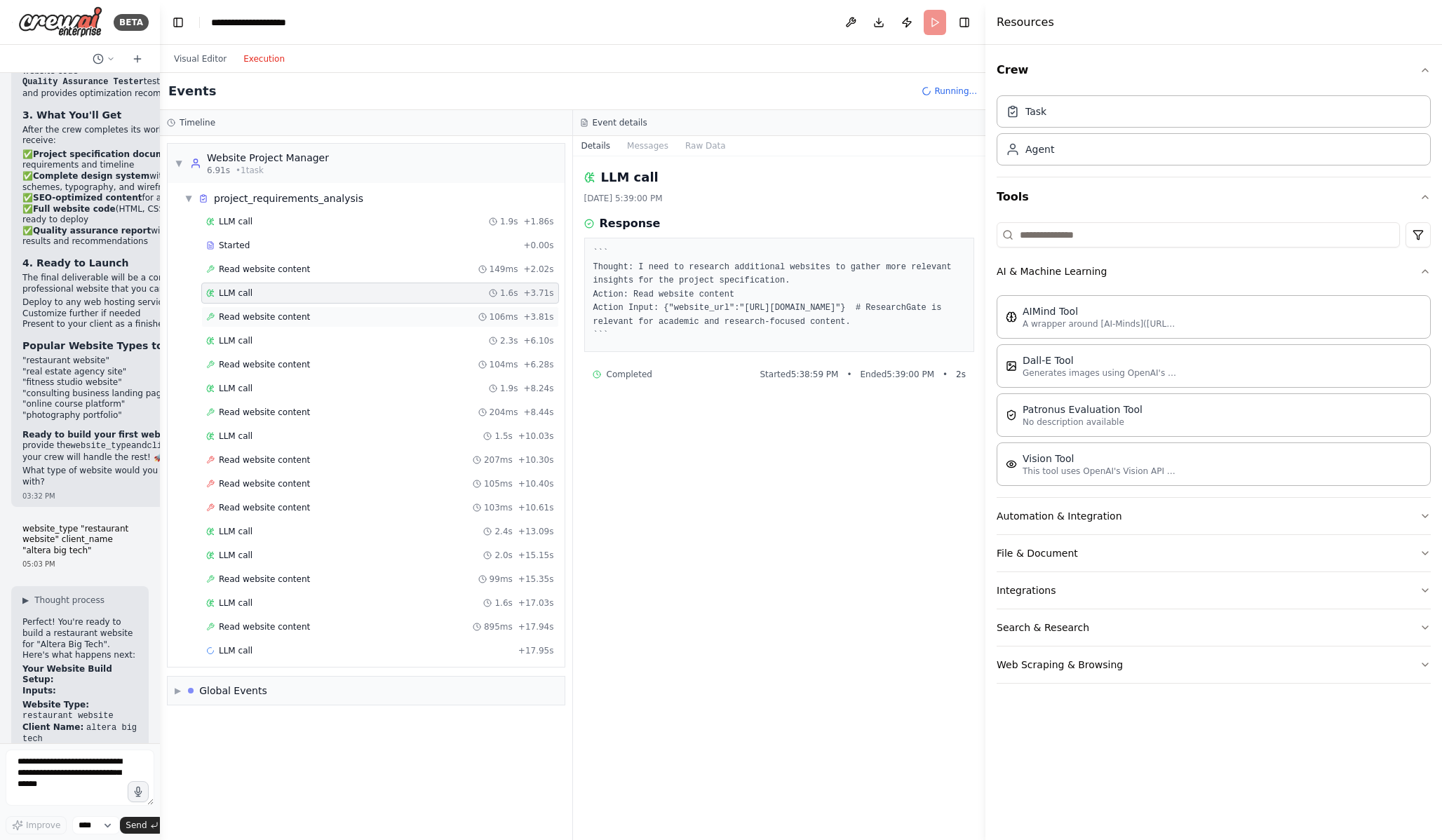
click at [327, 317] on div "Read website content 106ms + 3.81s" at bounding box center [380, 317] width 348 height 11
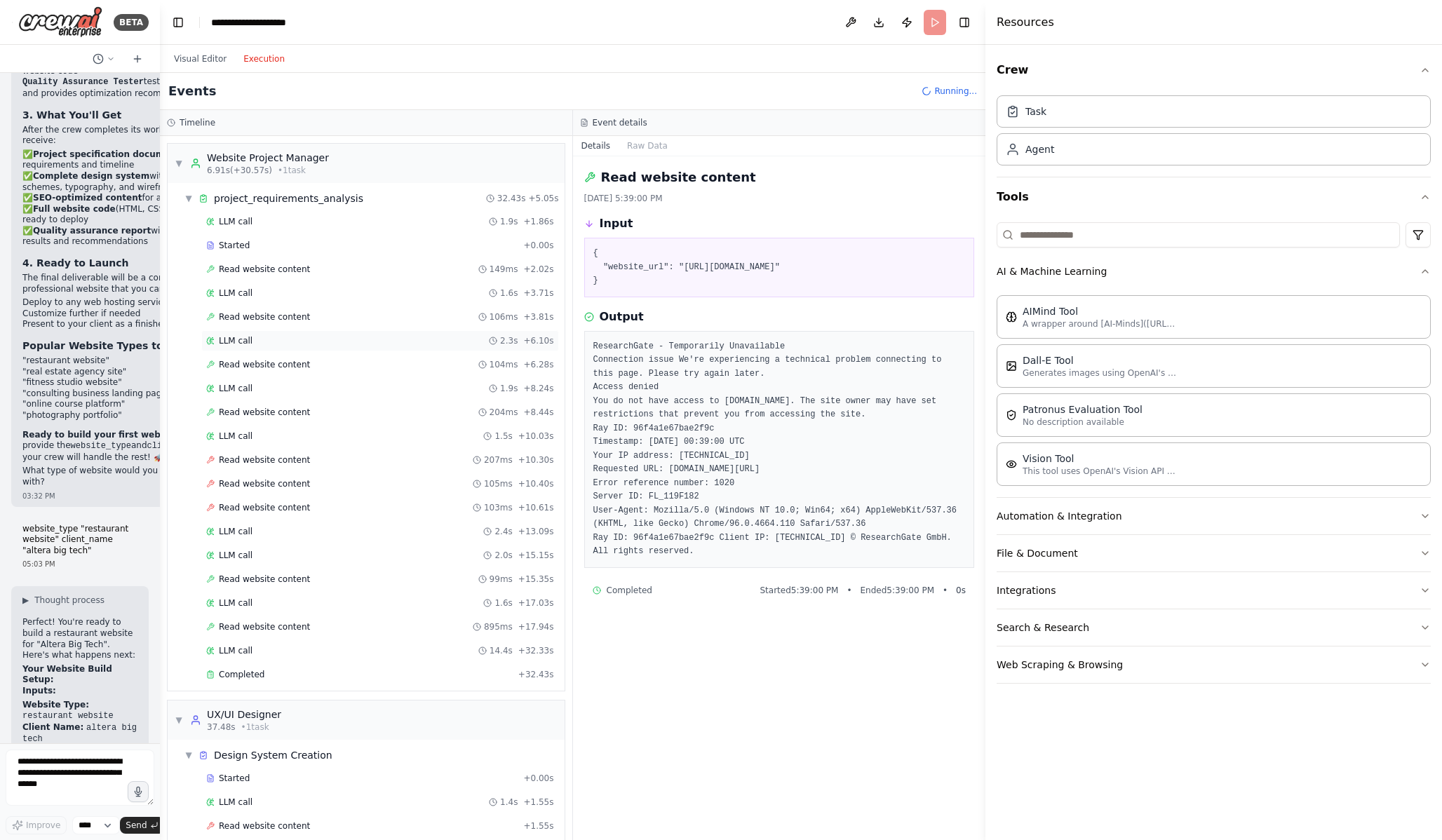
click at [323, 347] on div "LLM call 2.3s + 6.10s" at bounding box center [379, 341] width 357 height 21
